Goal: Transaction & Acquisition: Register for event/course

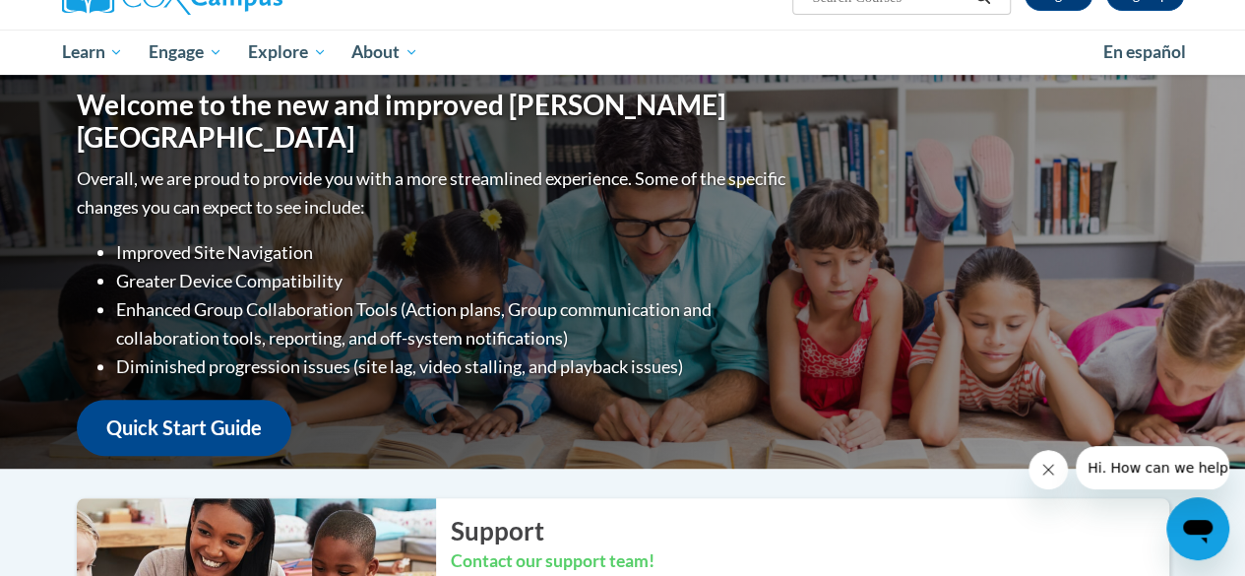
scroll to position [204, 0]
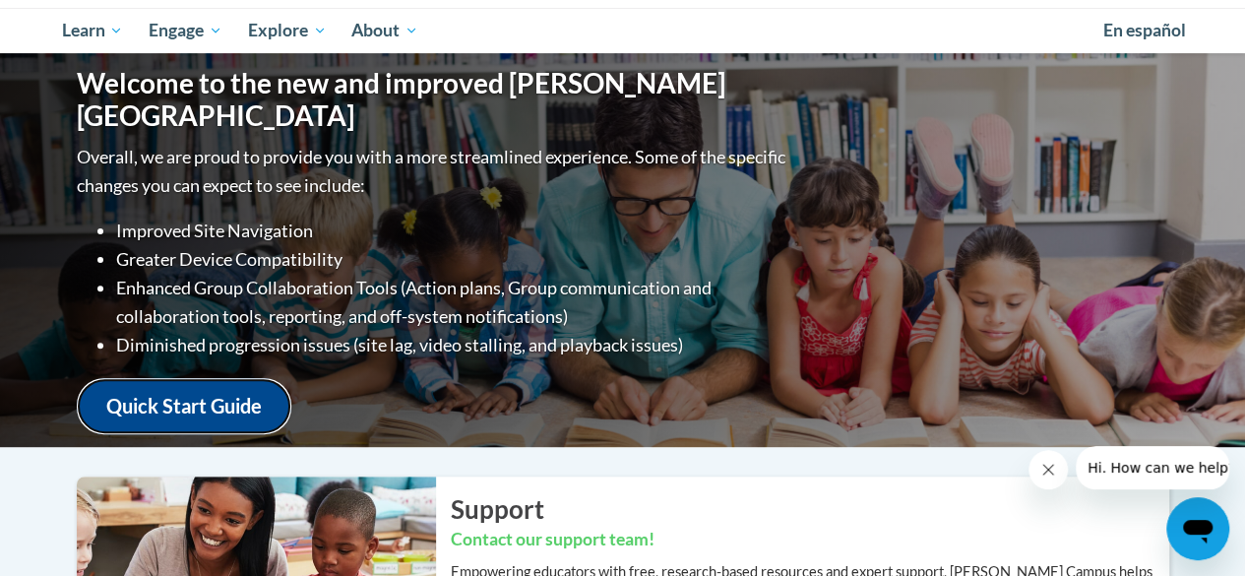
click at [230, 383] on link "Quick Start Guide" at bounding box center [184, 406] width 215 height 56
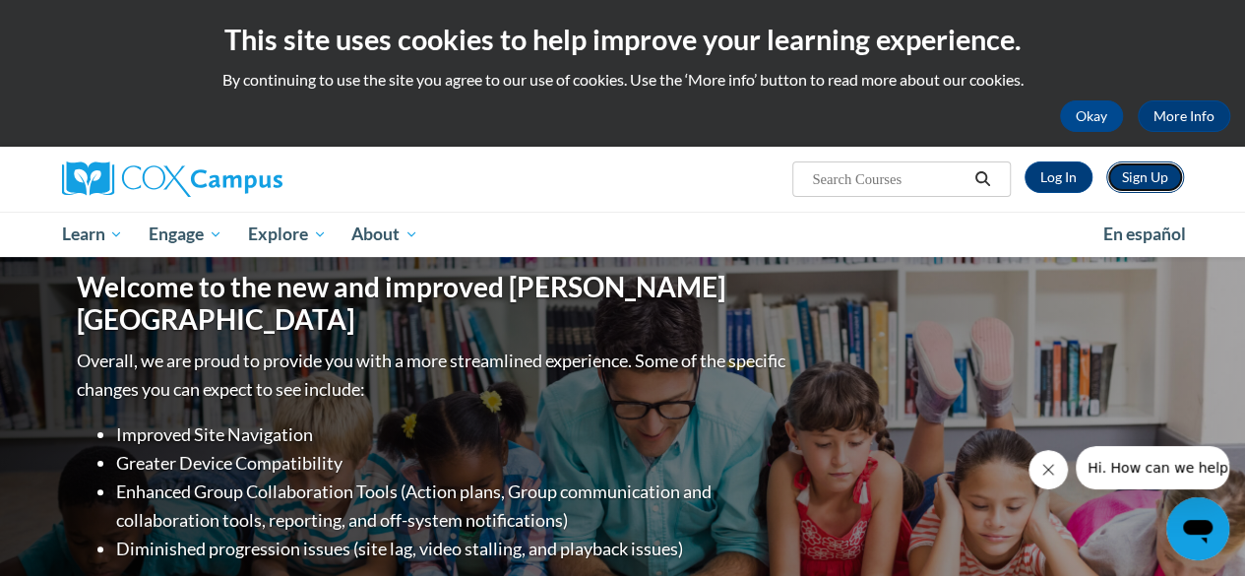
click at [1139, 182] on link "Sign Up" at bounding box center [1145, 176] width 78 height 31
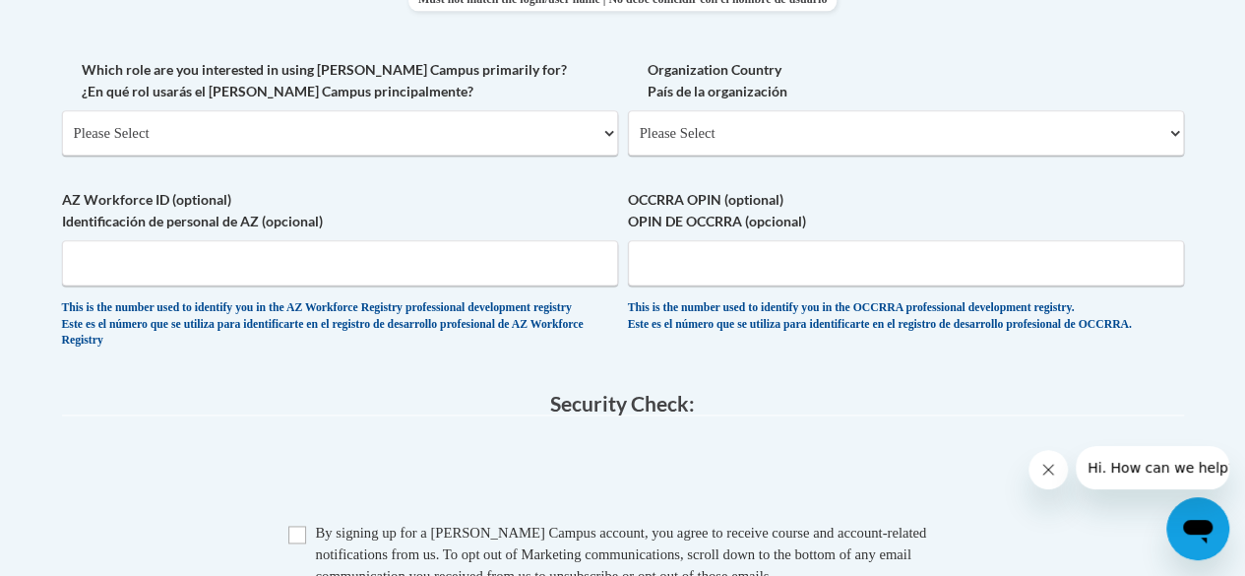
scroll to position [1141, 0]
